Goal: Task Accomplishment & Management: Use online tool/utility

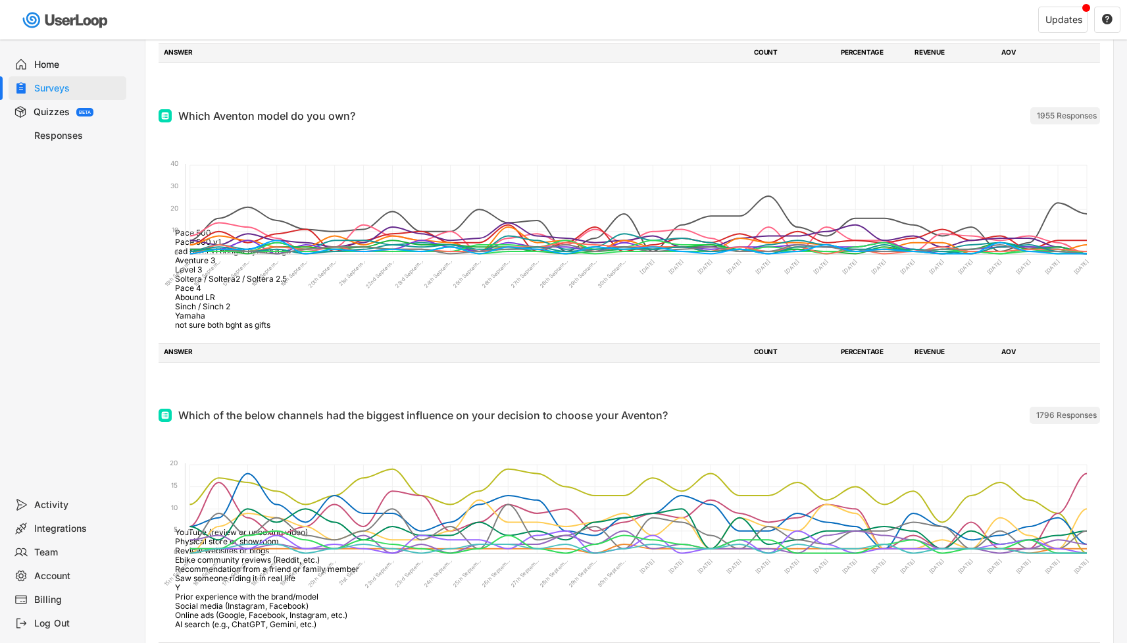
scroll to position [1027, 0]
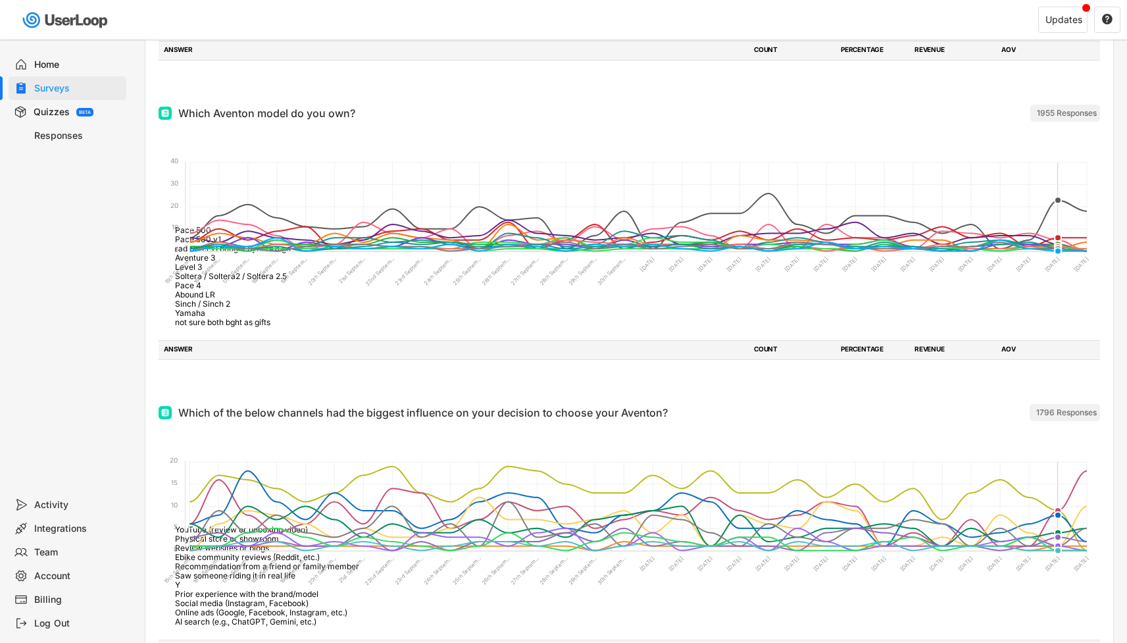
click at [1059, 201] on foreignobject "Pace 500 Pace 500 v1 rad rovers I bought 8years a go Aventure 3 Level 3 Soltera…" at bounding box center [630, 228] width 942 height 197
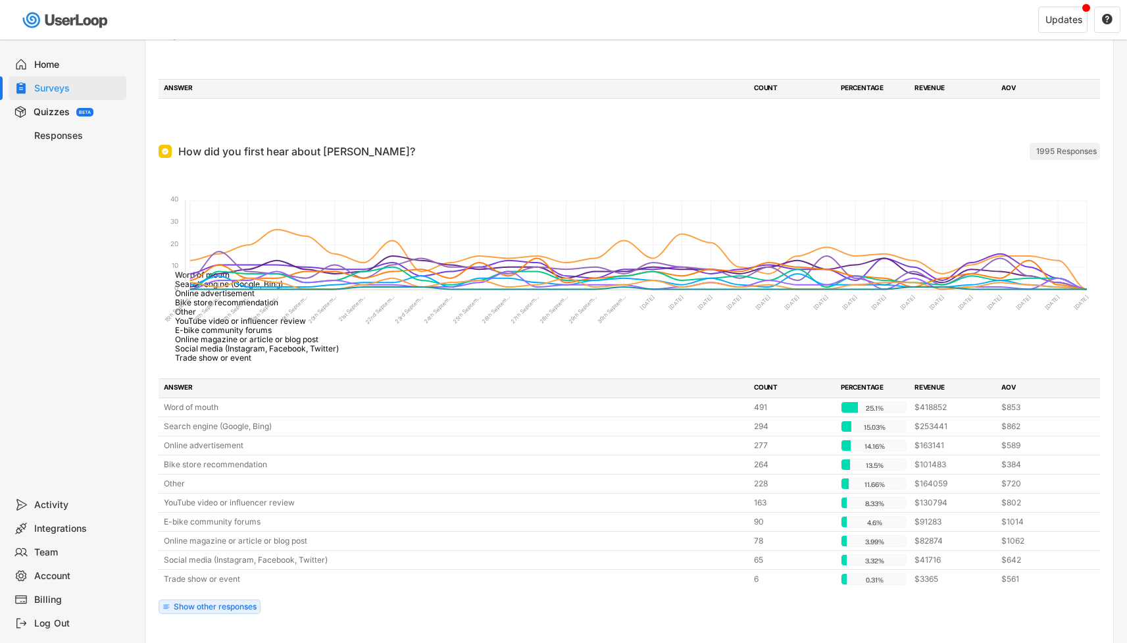
scroll to position [0, 0]
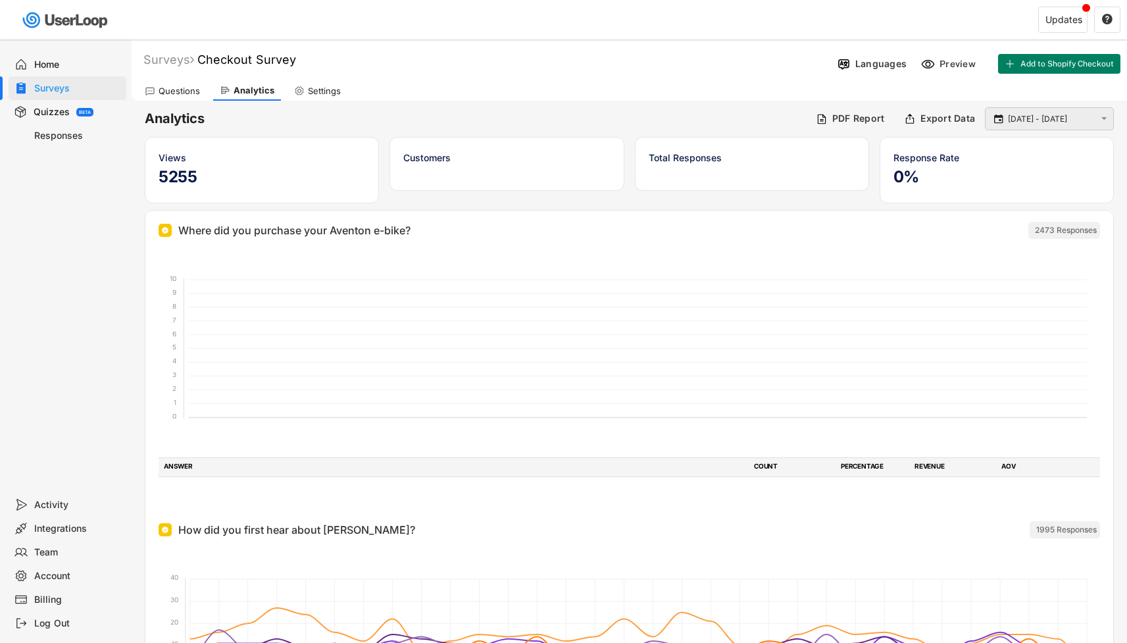
click at [1033, 120] on input "[DATE] - [DATE]" at bounding box center [1051, 119] width 87 height 13
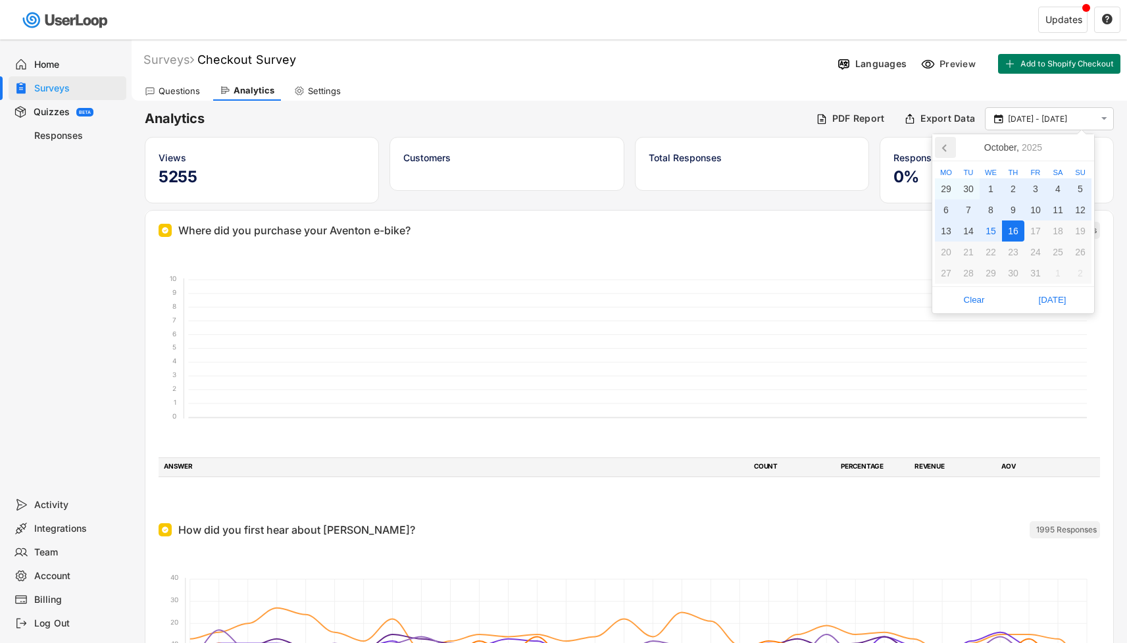
click at [946, 146] on icon at bounding box center [945, 147] width 21 height 21
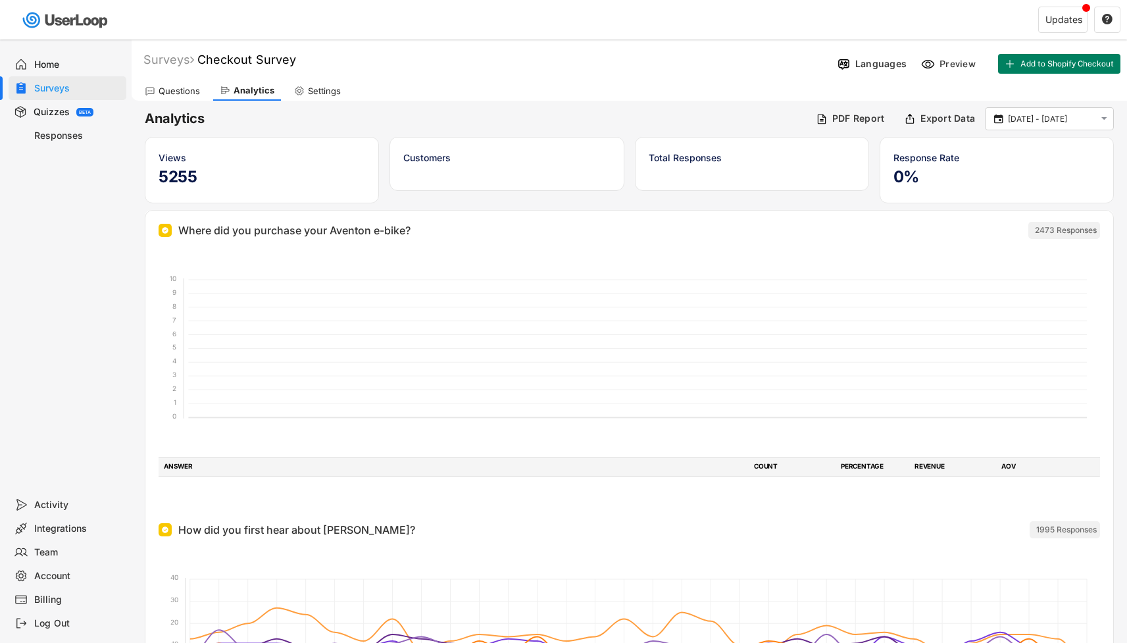
click at [1039, 95] on div "Questions Analytics Settings" at bounding box center [630, 89] width 996 height 23
click at [182, 88] on div "Questions" at bounding box center [179, 91] width 41 height 11
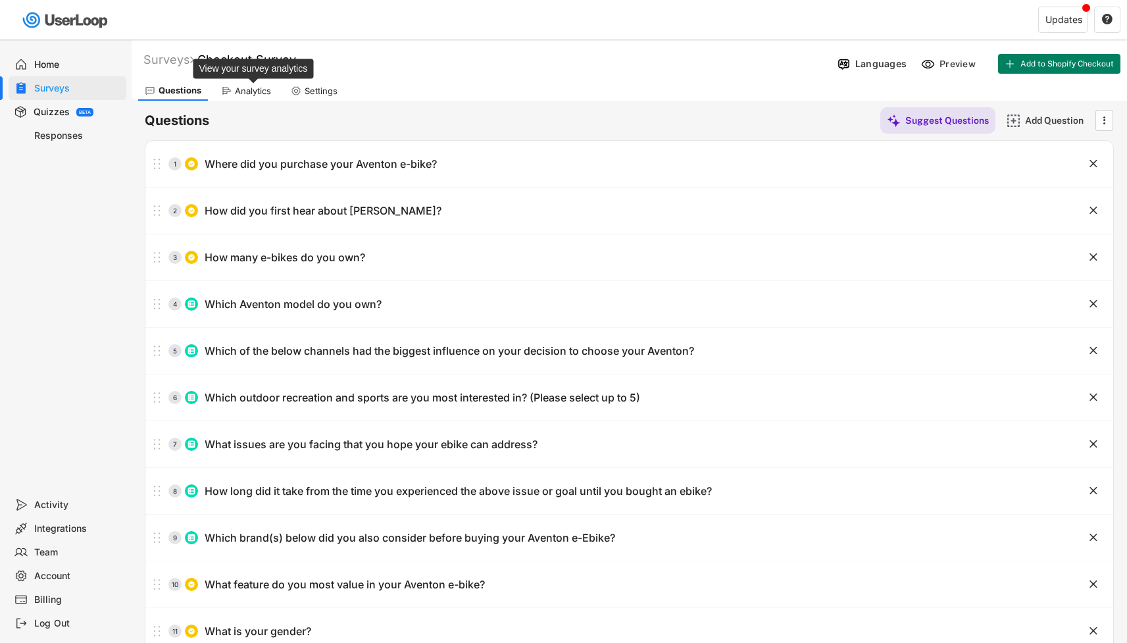
click at [253, 88] on div "Analytics" at bounding box center [253, 91] width 36 height 11
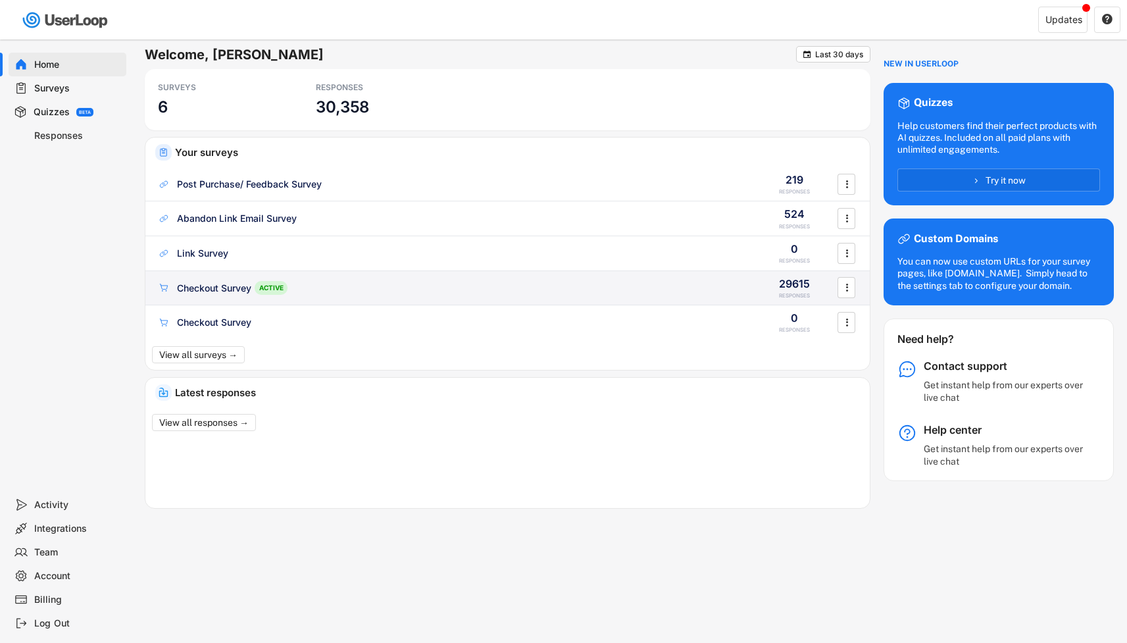
click at [342, 293] on div "Checkout Survey ACTIVE" at bounding box center [452, 288] width 590 height 14
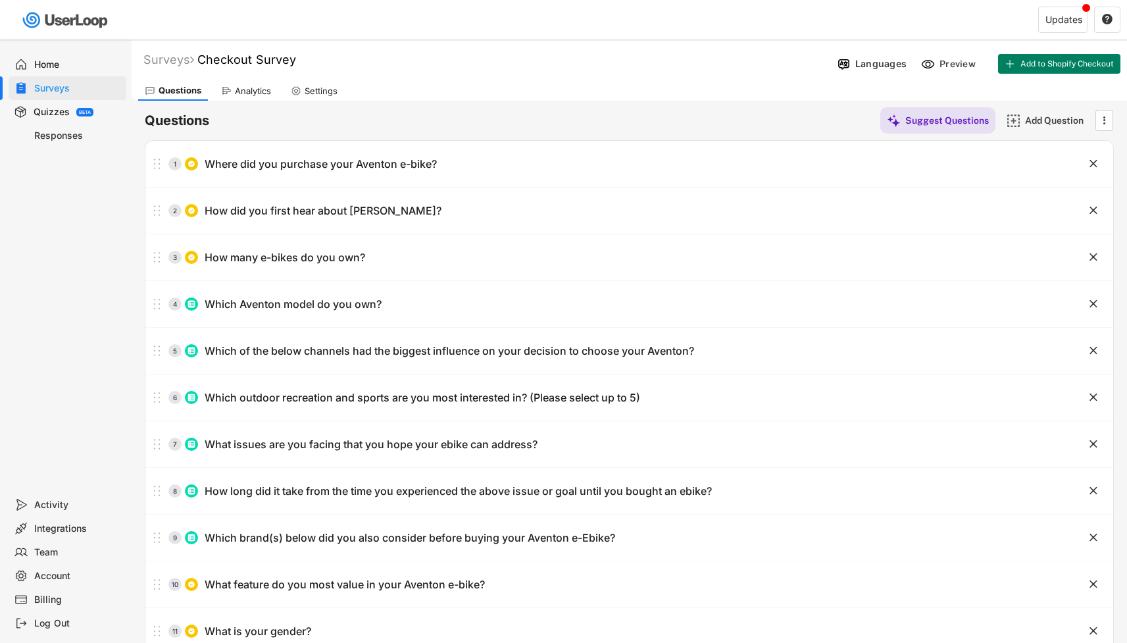
click at [259, 90] on div "Analytics" at bounding box center [253, 91] width 36 height 11
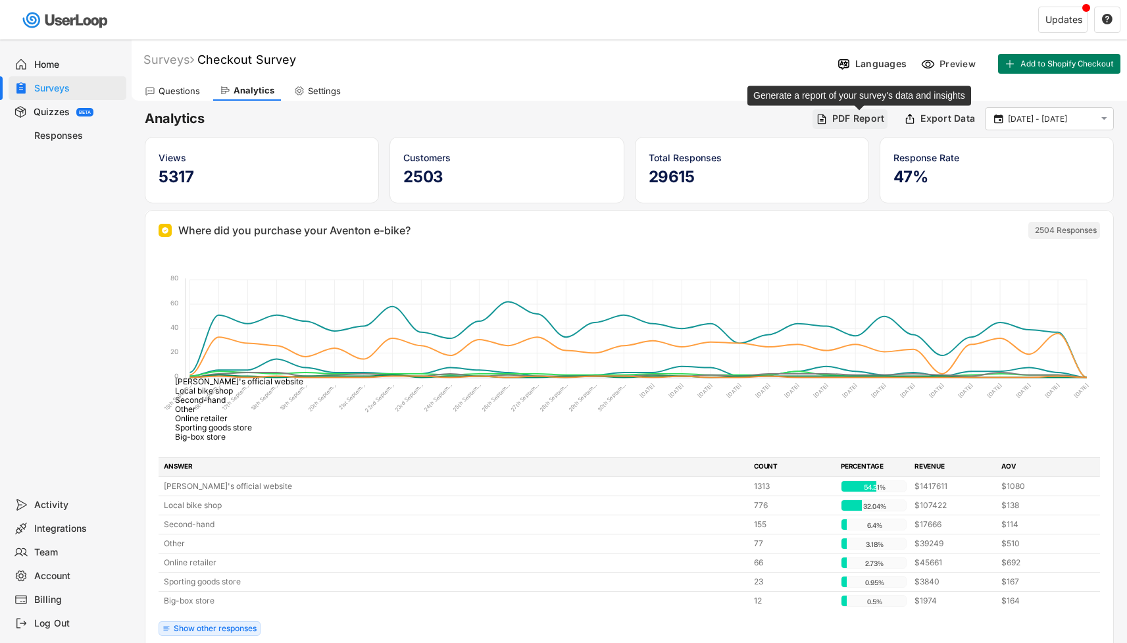
click at [856, 116] on div "PDF Report" at bounding box center [859, 119] width 53 height 12
type input "15 Sep 2025 - 16 Oct 2025"
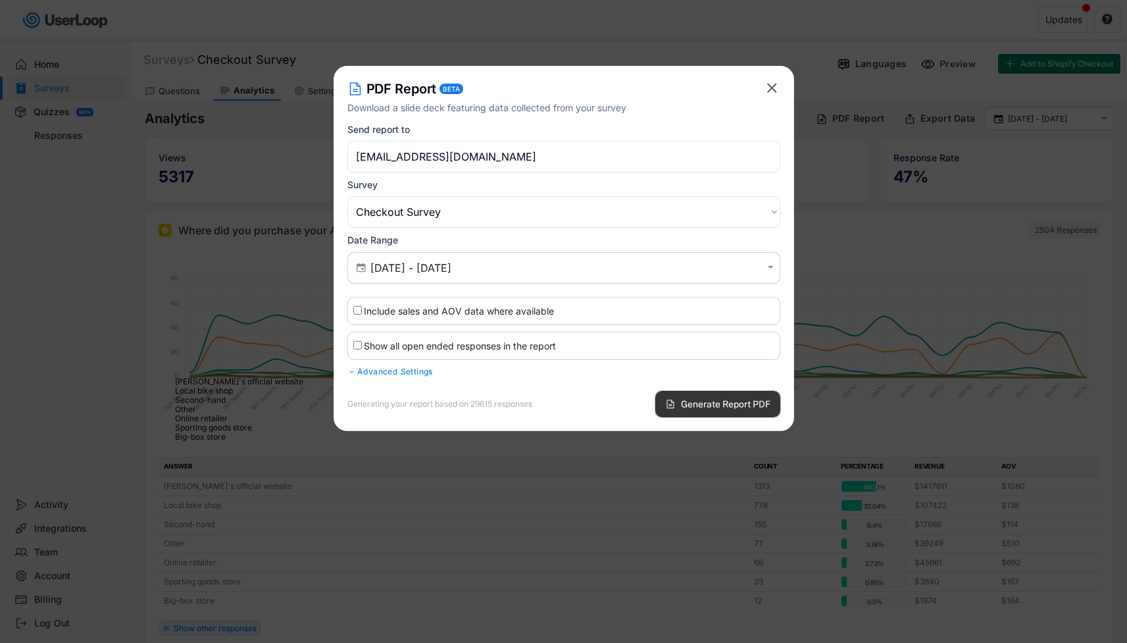
click at [721, 407] on span "Generate Report PDF" at bounding box center [726, 403] width 90 height 9
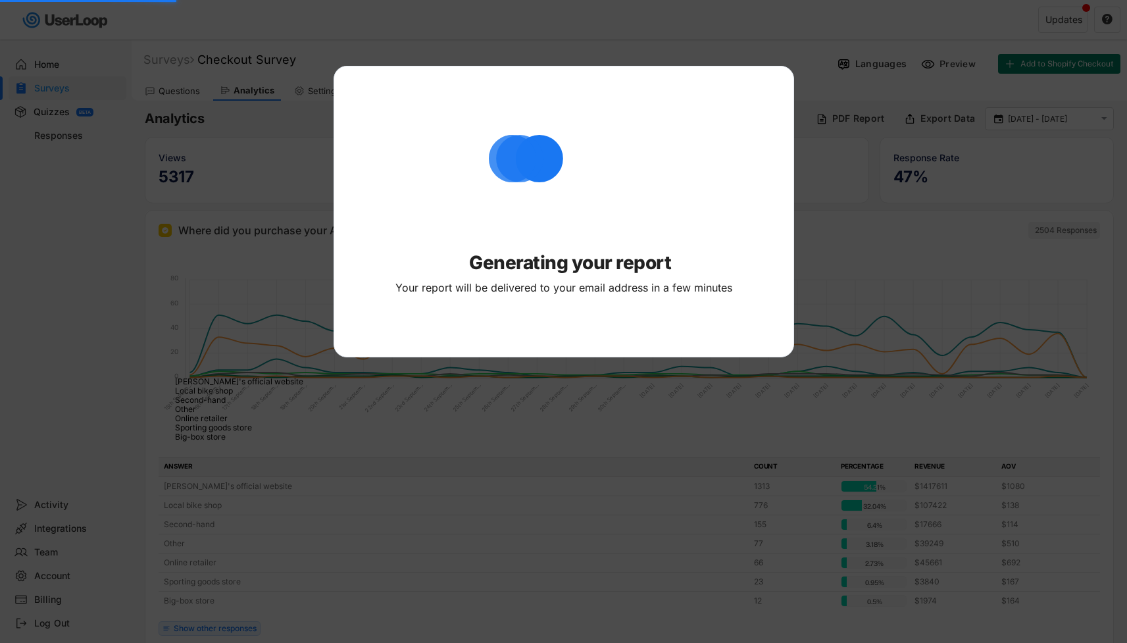
select select ""PLACEHOLDER_1427118222253""
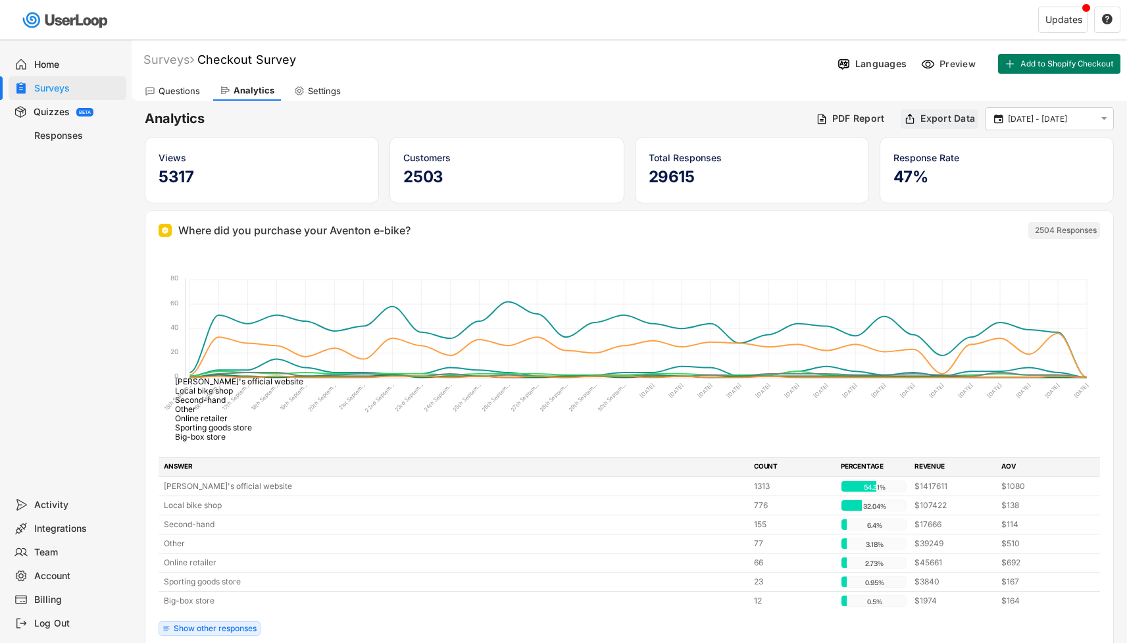
click at [947, 116] on div "Export Data" at bounding box center [948, 119] width 55 height 12
select select ""1348695171700984260__LOOKUP__1753840502520x734144607507185700""
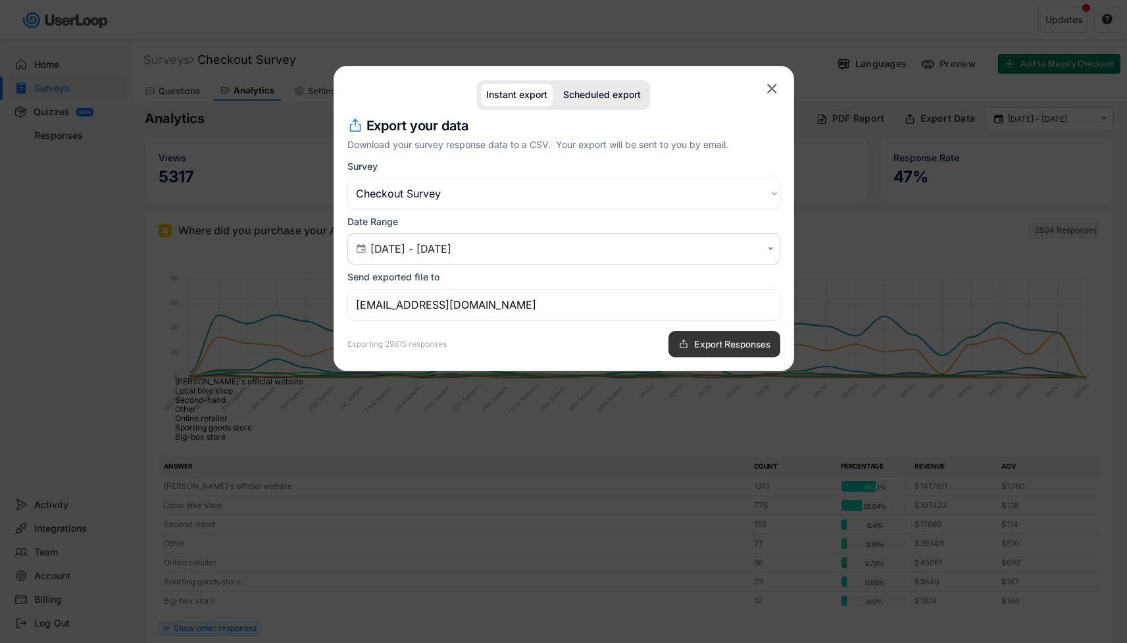
click at [729, 340] on span "Export Responses" at bounding box center [732, 344] width 76 height 9
